Goal: Task Accomplishment & Management: Manage account settings

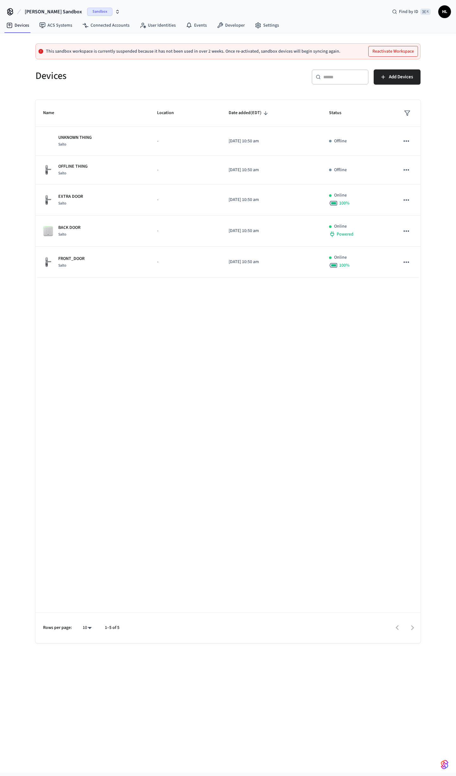
click at [54, 12] on span "Mathew's Sandbox" at bounding box center [53, 12] width 57 height 8
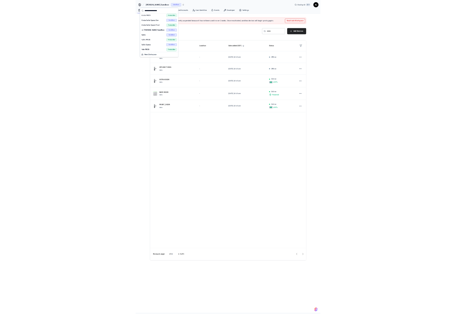
scroll to position [16, 0]
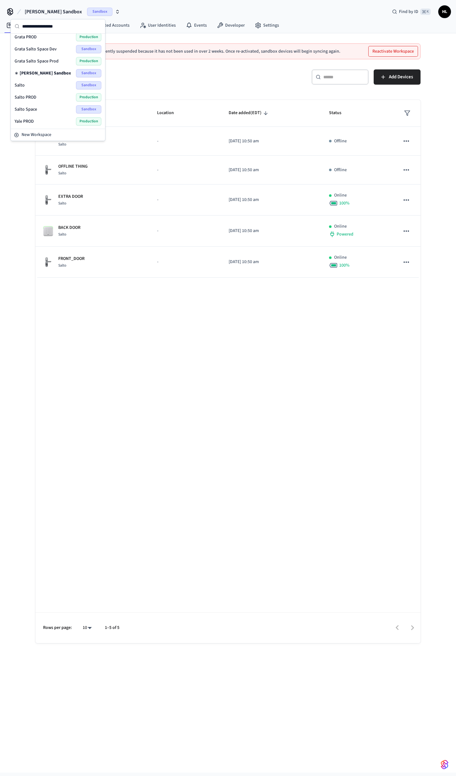
click at [39, 121] on div "Yale PROD Production" at bounding box center [58, 121] width 87 height 8
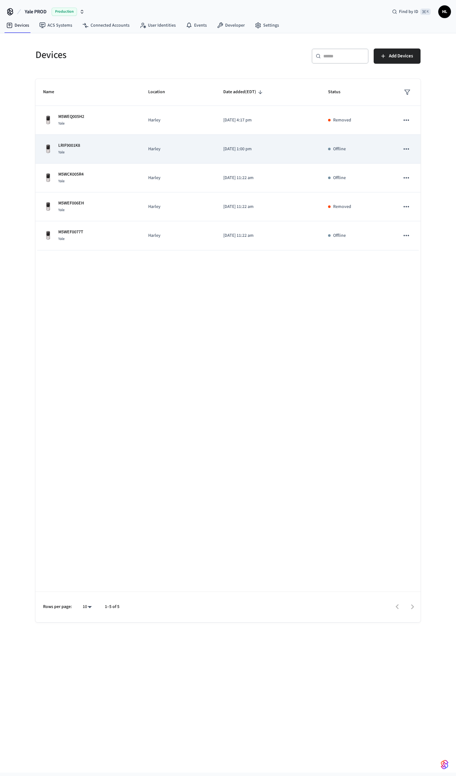
click at [103, 150] on div "LRIF9001K8 Yale" at bounding box center [88, 148] width 90 height 13
click at [406, 153] on icon "sticky table" at bounding box center [407, 149] width 8 height 8
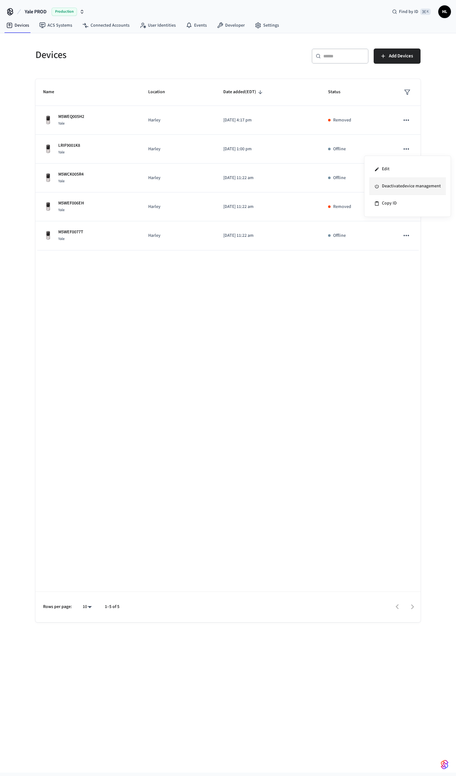
click at [410, 189] on li "Deactivate device management" at bounding box center [408, 186] width 77 height 17
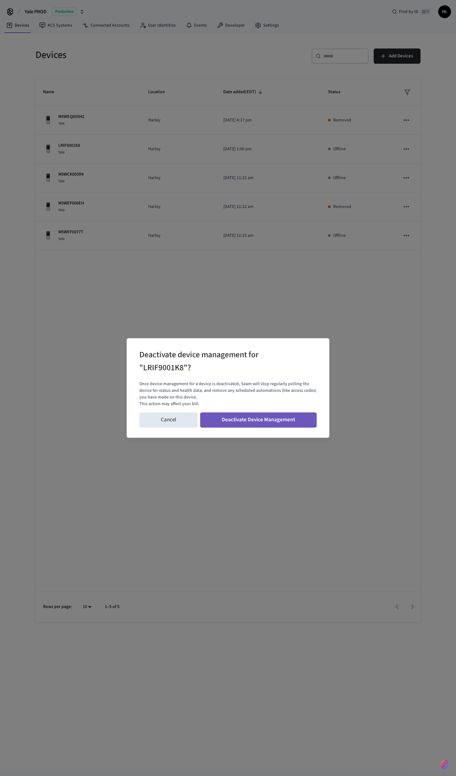
click at [245, 422] on button "Deactivate Device Management" at bounding box center [258, 419] width 117 height 15
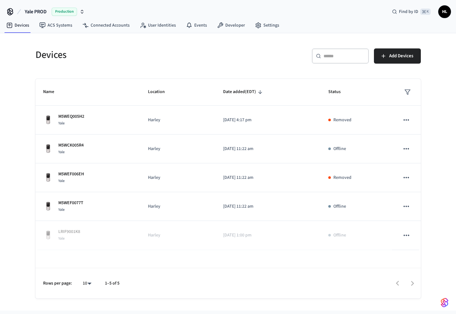
click at [215, 255] on div "Name Location Date added (EDT) Status M5WEQ005H2 Yale Harley 2025/07/23 at 4:17…" at bounding box center [228, 189] width 385 height 220
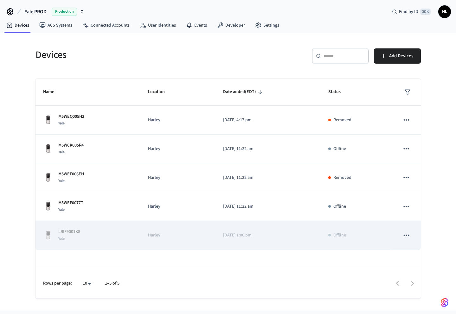
drag, startPoint x: 210, startPoint y: 241, endPoint x: 204, endPoint y: 233, distance: 9.3
click at [208, 238] on td "Harley" at bounding box center [177, 235] width 75 height 29
